Goal: Task Accomplishment & Management: Manage account settings

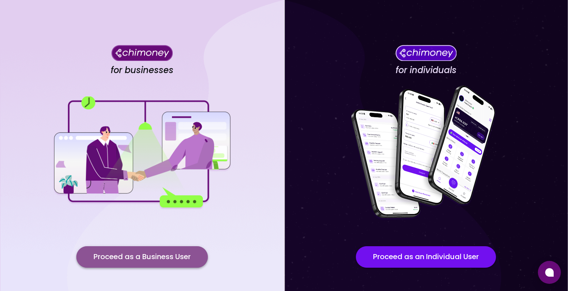
click at [167, 258] on button "Proceed as a Business User" at bounding box center [142, 257] width 132 height 22
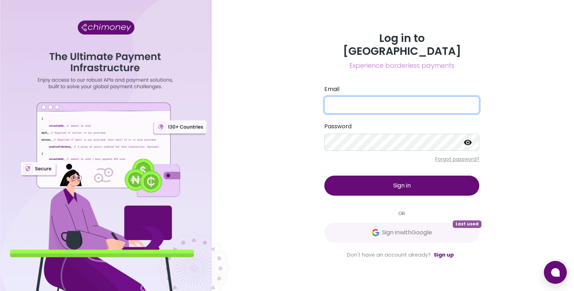
type input "[PERSON_NAME][EMAIL_ADDRESS][DOMAIN_NAME]"
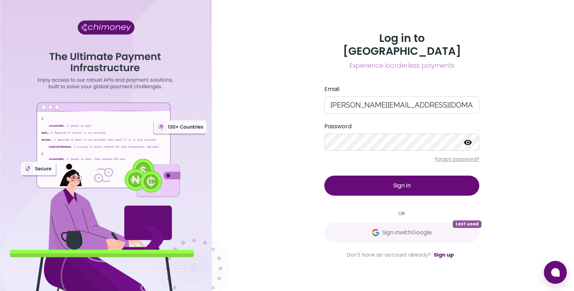
click at [368, 176] on button "Sign in" at bounding box center [401, 186] width 155 height 20
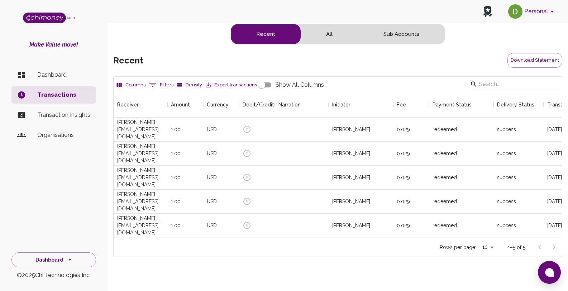
scroll to position [146, 443]
click at [511, 9] on img "account of current user" at bounding box center [515, 11] width 14 height 14
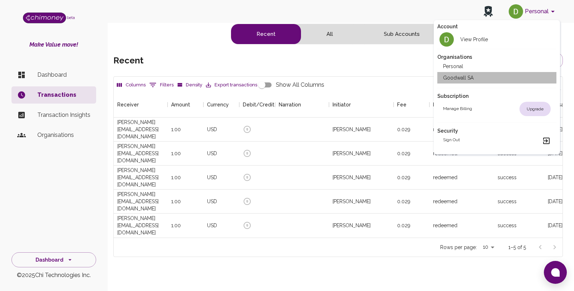
click at [468, 79] on li "Goodwall SA" at bounding box center [496, 77] width 119 height 11
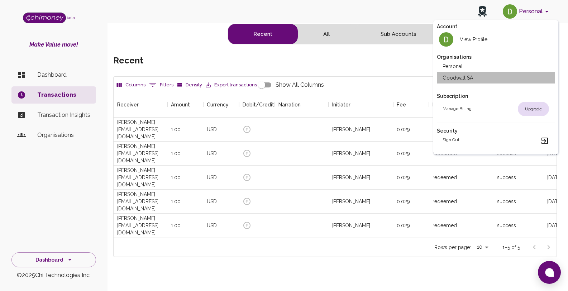
scroll to position [6, 6]
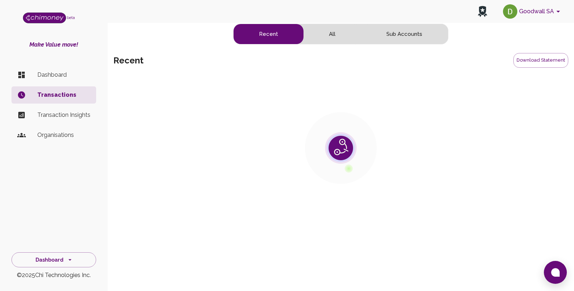
click at [199, 18] on div "Goodwall SA" at bounding box center [341, 11] width 466 height 23
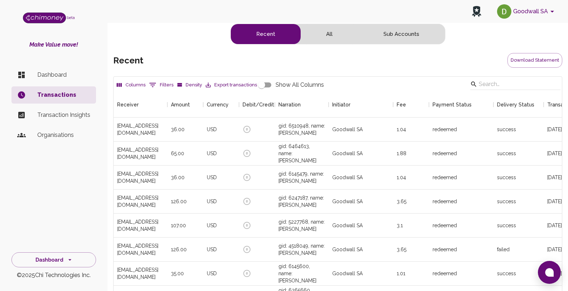
scroll to position [266, 443]
click at [58, 77] on p "Dashboard" at bounding box center [63, 75] width 53 height 9
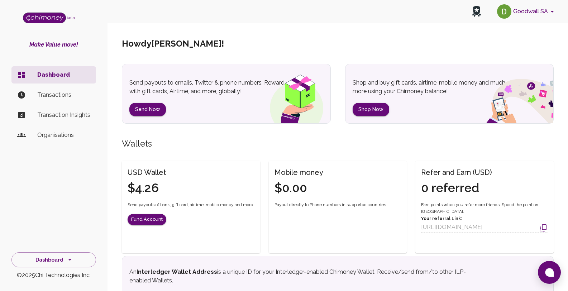
click at [212, 15] on div "Goodwall SA" at bounding box center [338, 11] width 461 height 23
